Goal: Task Accomplishment & Management: Use online tool/utility

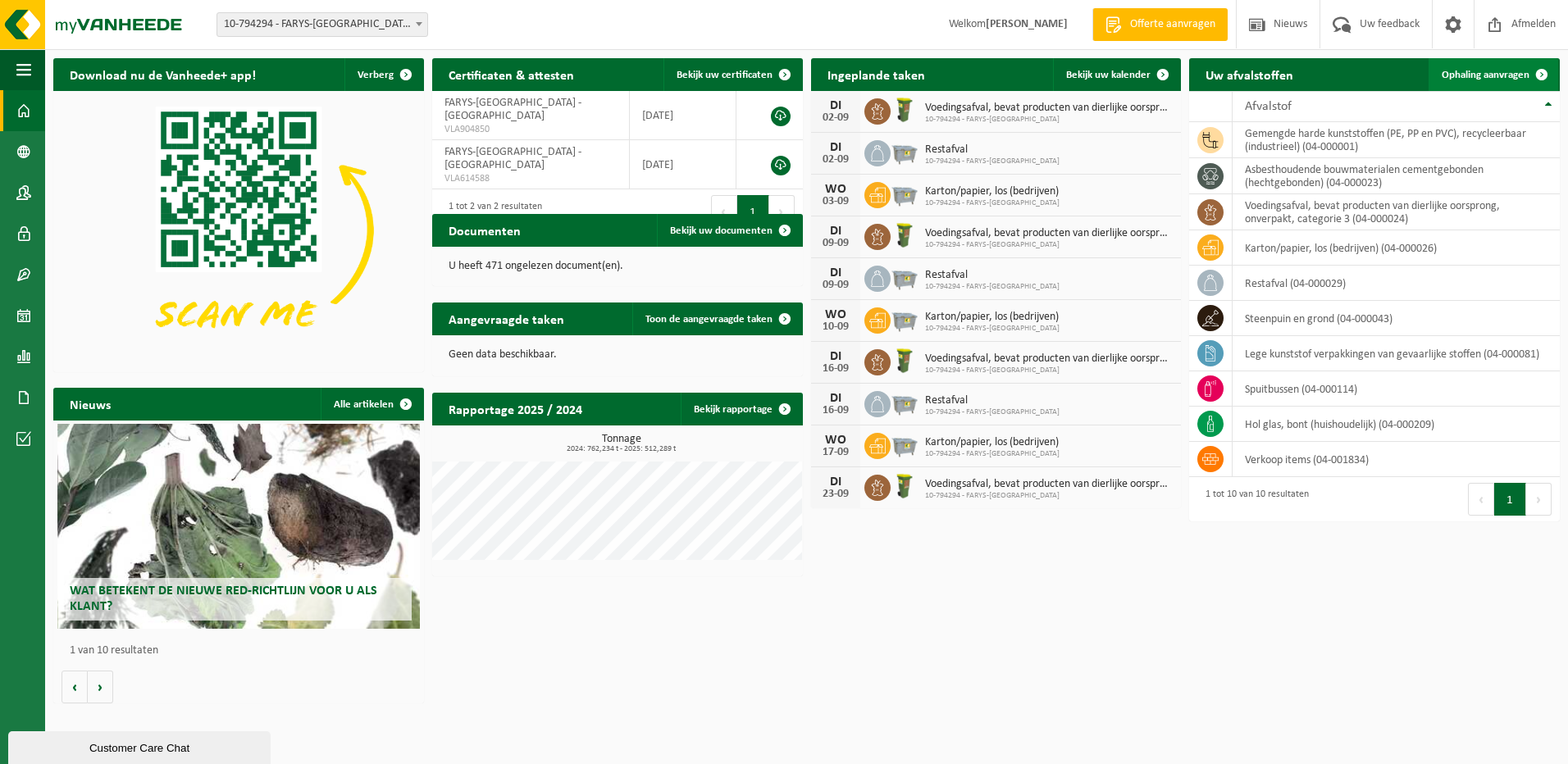
click at [1497, 81] on link "Ophaling aanvragen" at bounding box center [1493, 75] width 130 height 33
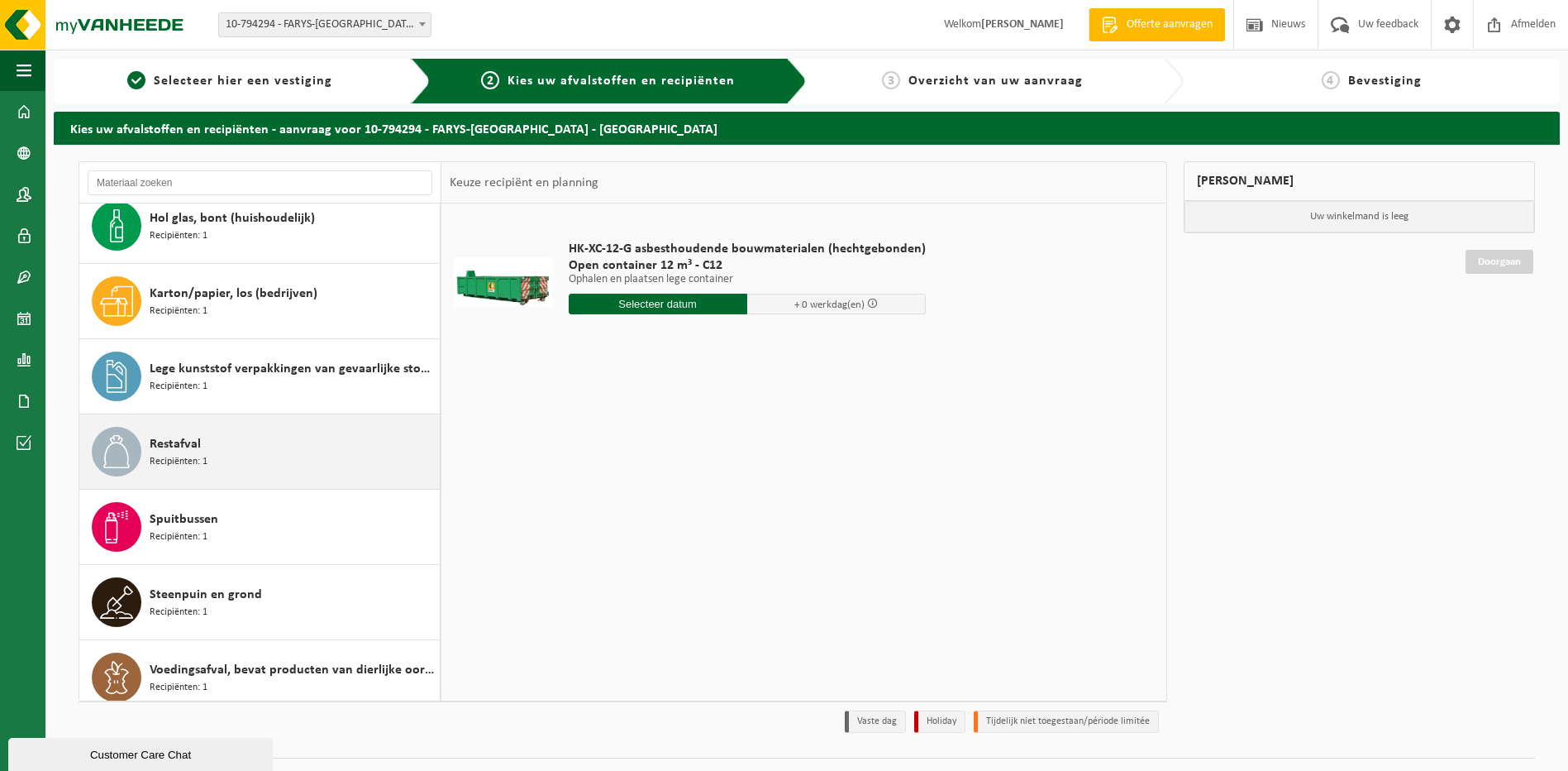
scroll to position [180, 0]
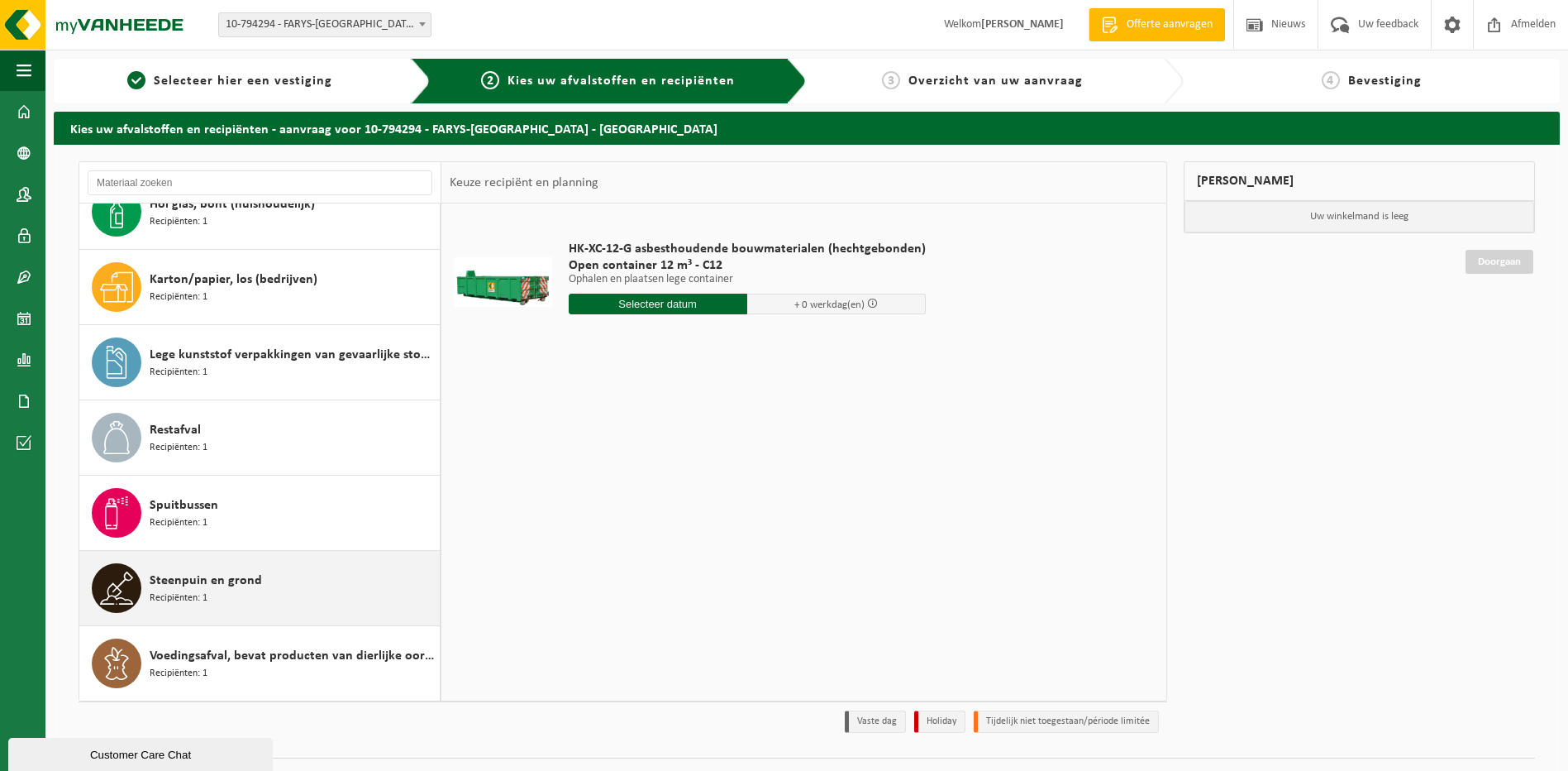
click at [193, 594] on span "Recipiënten: 1" at bounding box center [178, 598] width 58 height 16
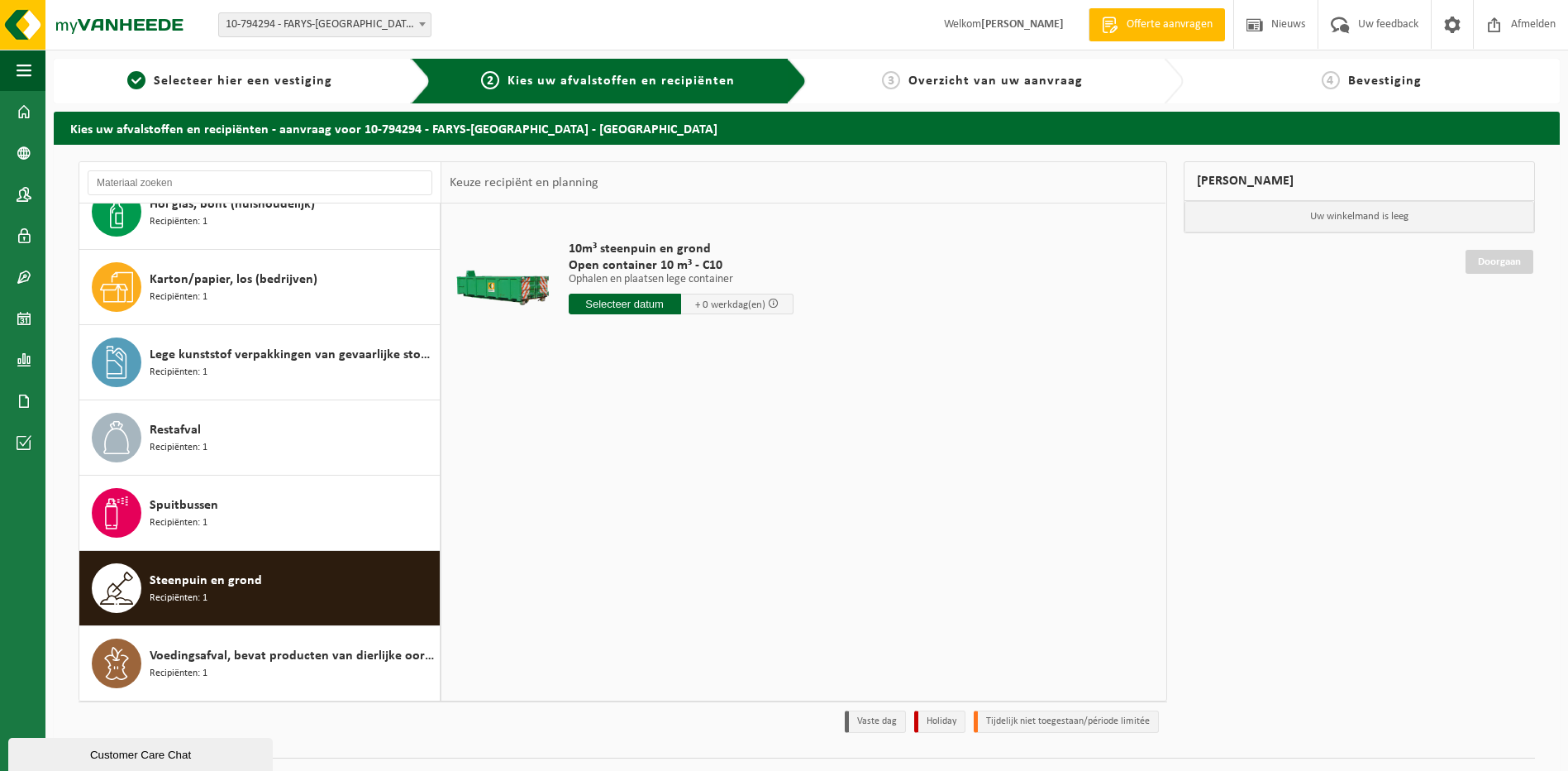
click at [636, 300] on input "text" at bounding box center [625, 304] width 113 height 21
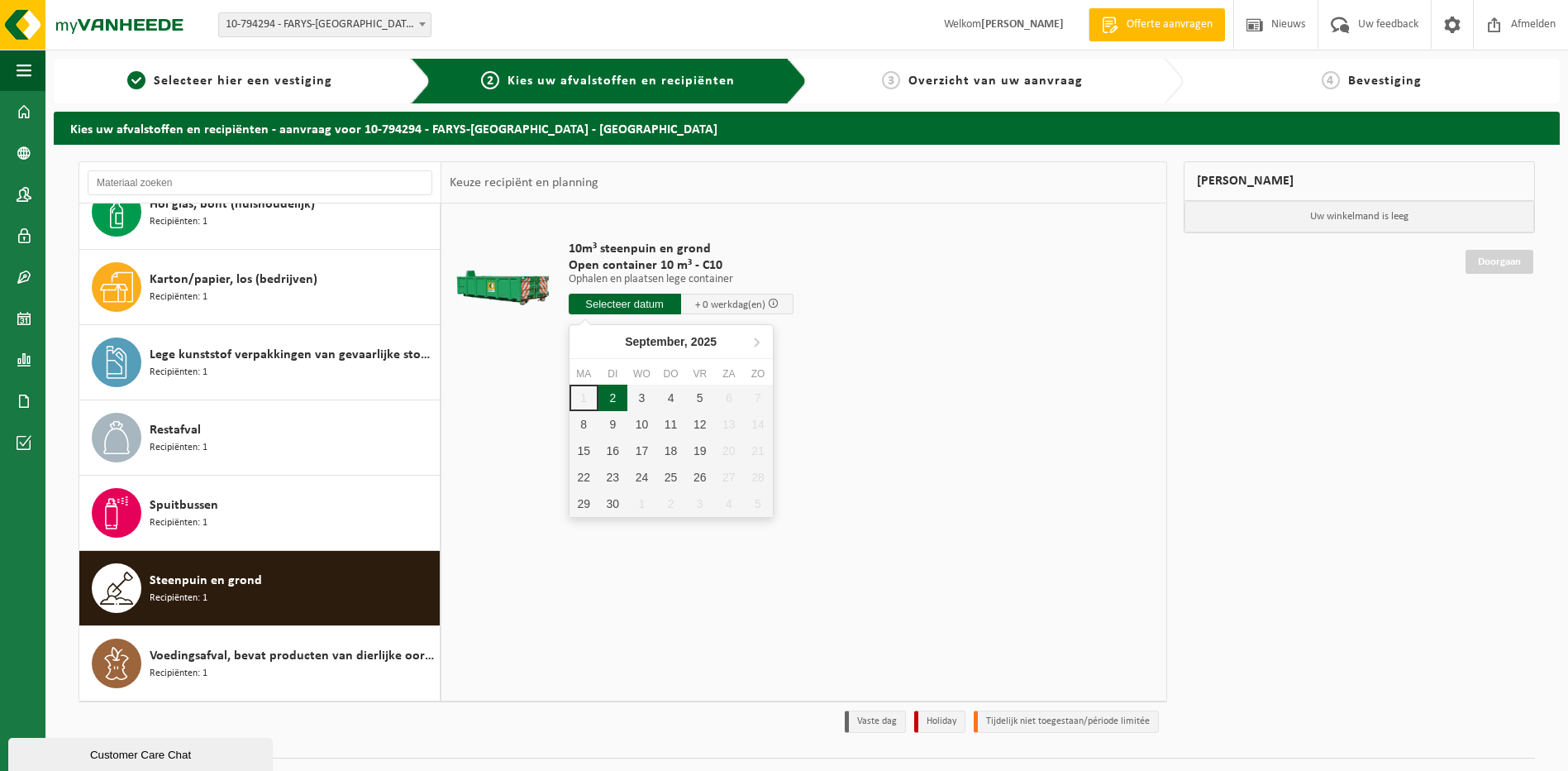
click at [607, 393] on div "2" at bounding box center [613, 398] width 29 height 26
type input "Van 2025-09-02"
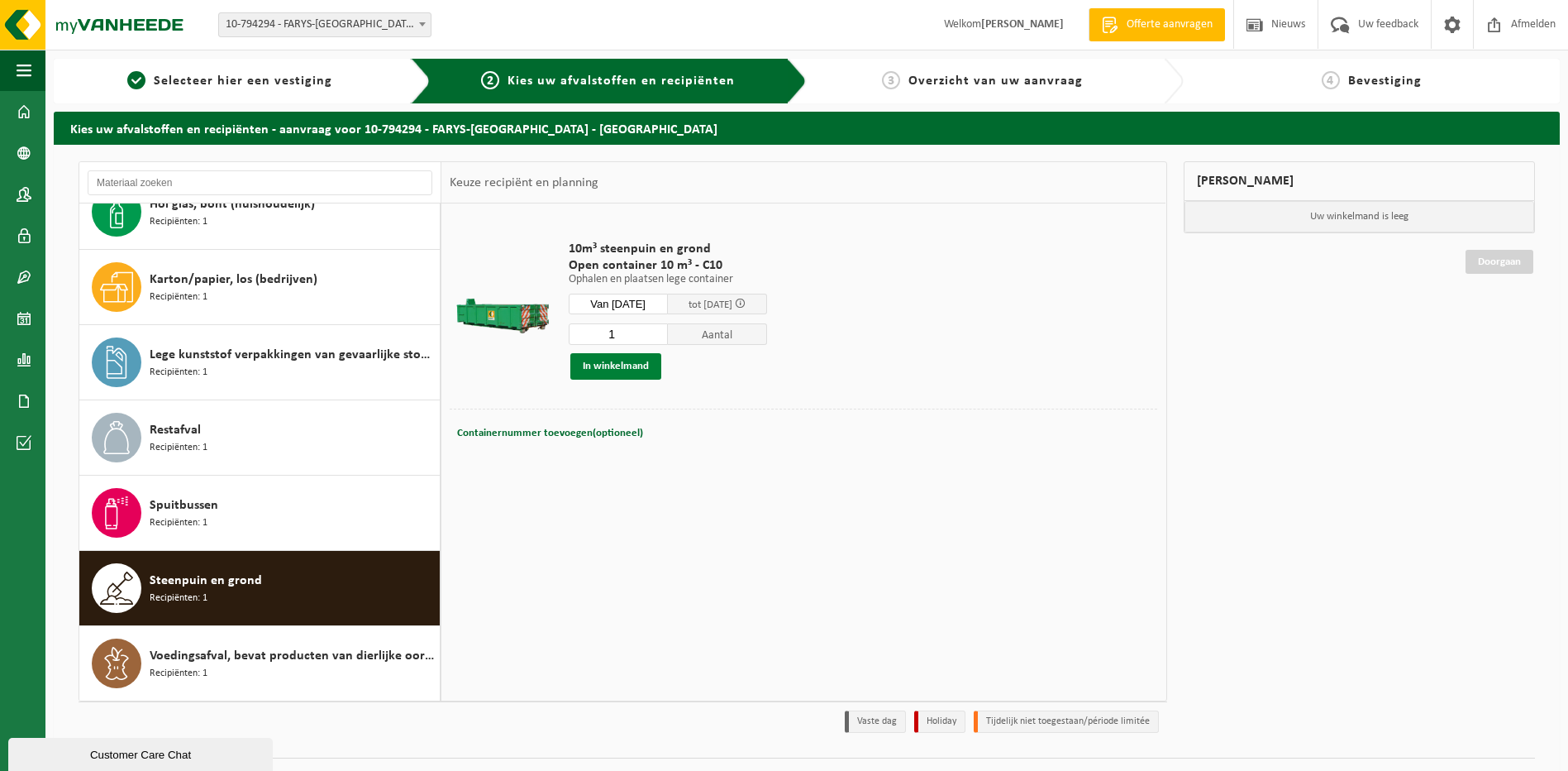
click at [620, 366] on button "In winkelmand" at bounding box center [615, 366] width 91 height 26
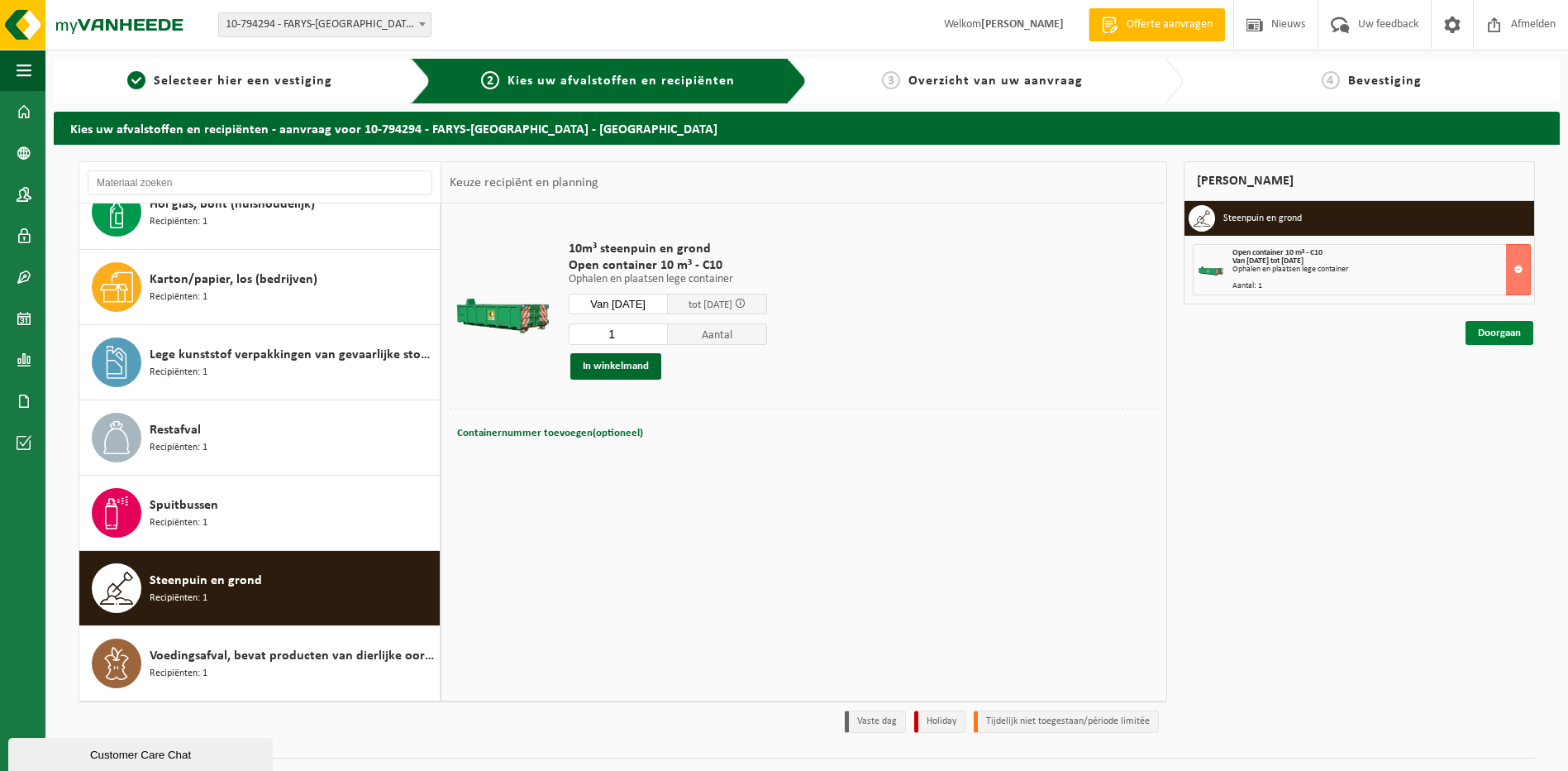
click at [1499, 333] on link "Doorgaan" at bounding box center [1499, 333] width 68 height 24
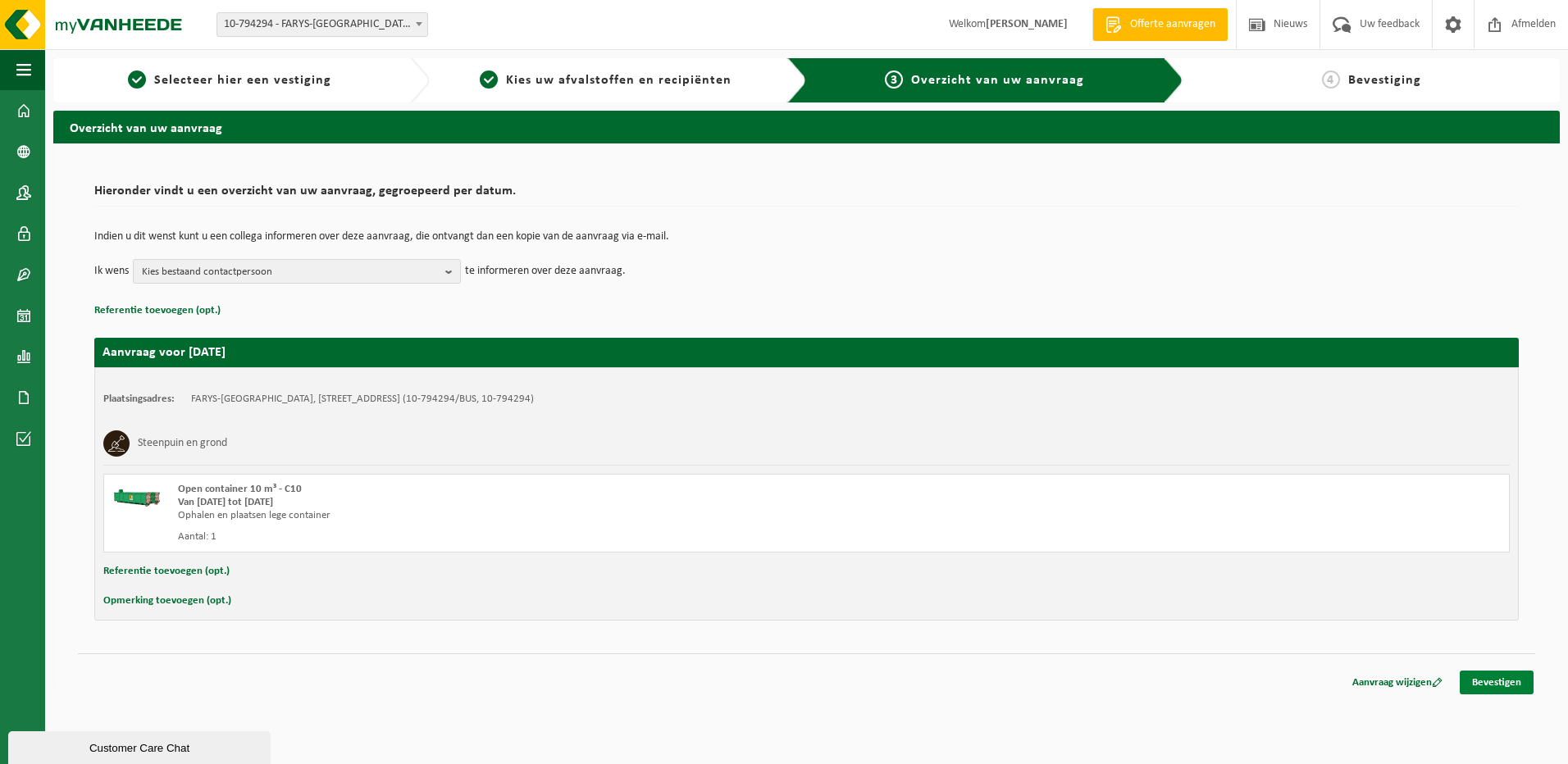
click at [1495, 683] on link "Bevestigen" at bounding box center [1497, 682] width 74 height 24
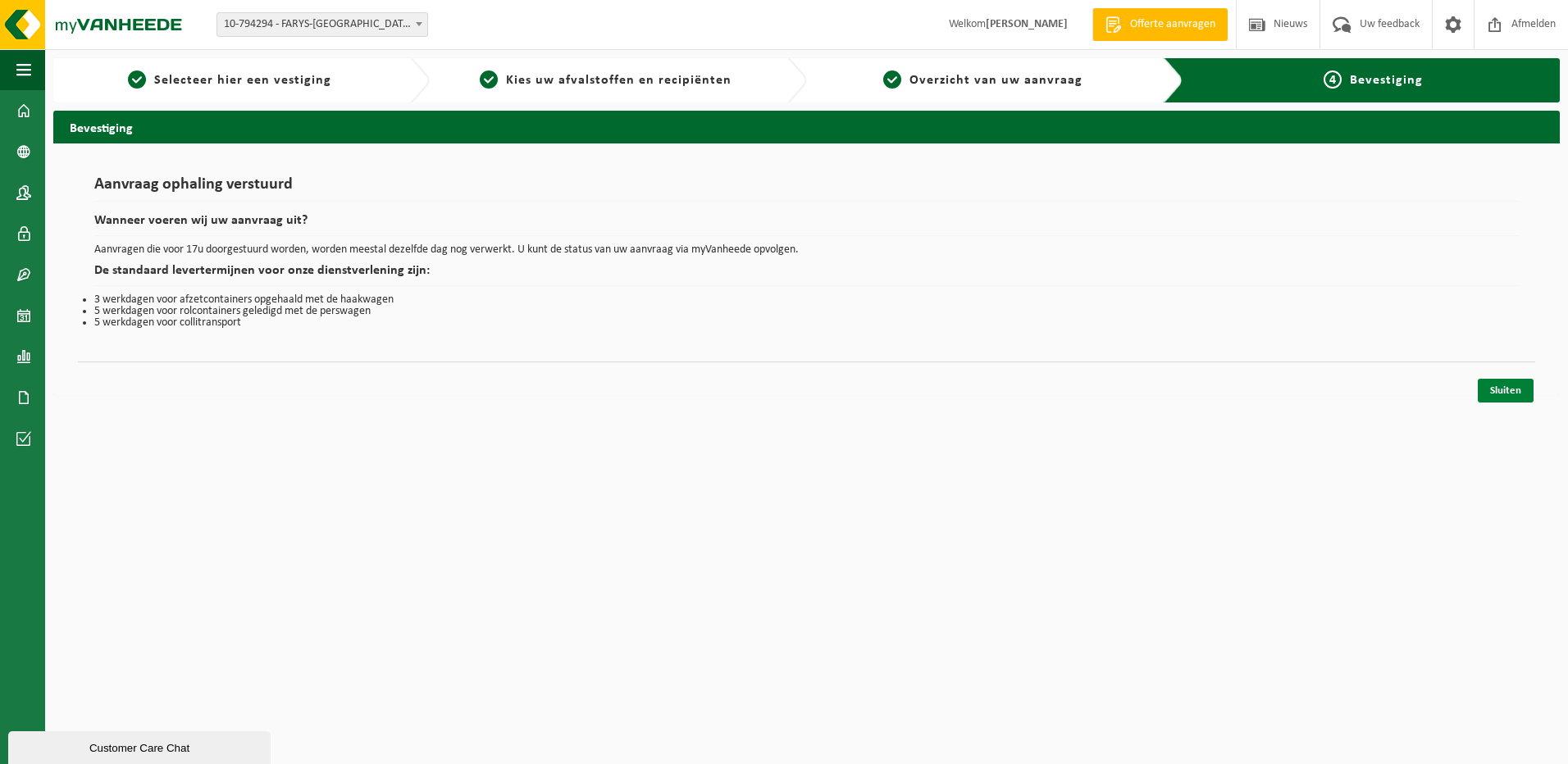
click at [1503, 389] on link "Sluiten" at bounding box center [1505, 391] width 56 height 24
